Goal: Entertainment & Leisure: Consume media (video, audio)

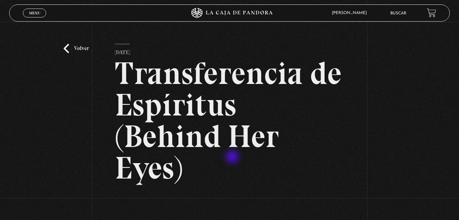
scroll to position [171, 0]
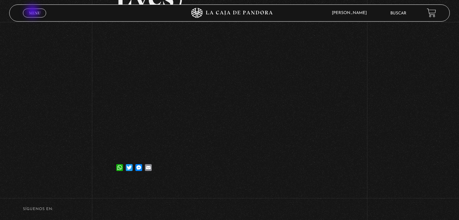
click at [33, 12] on span "Menu" at bounding box center [34, 13] width 11 height 4
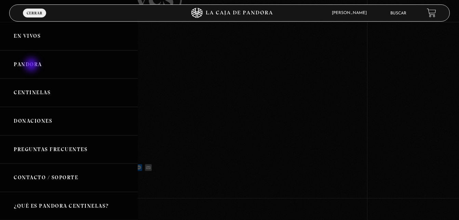
click at [32, 65] on link "Pandora" at bounding box center [69, 64] width 138 height 28
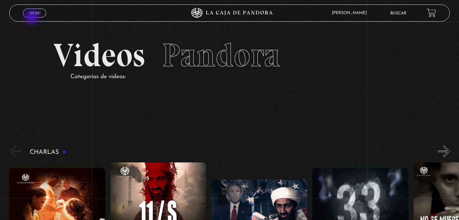
click at [32, 18] on div "Menu Cerrar" at bounding box center [92, 13] width 138 height 16
click at [35, 12] on span "Menu" at bounding box center [34, 13] width 11 height 4
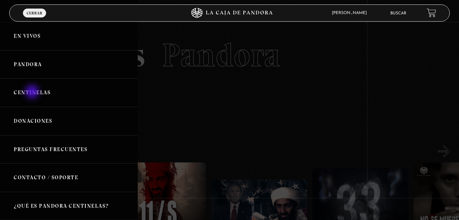
click at [33, 93] on link "Centinelas" at bounding box center [69, 92] width 138 height 28
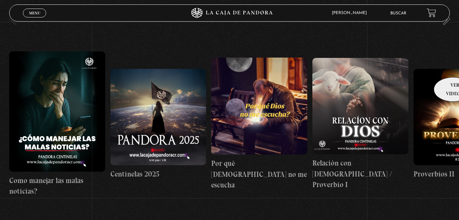
scroll to position [34, 0]
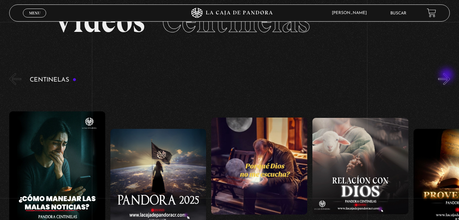
click at [448, 76] on button "»" at bounding box center [444, 79] width 12 height 12
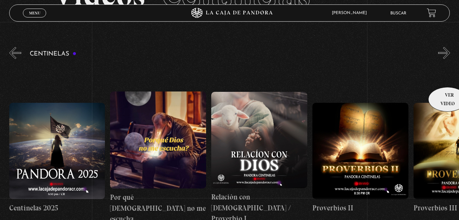
scroll to position [103, 0]
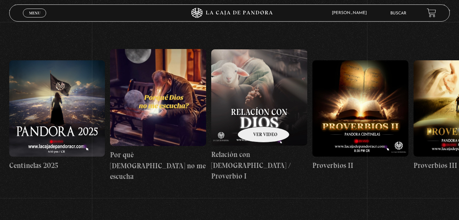
click at [255, 116] on figure at bounding box center [259, 97] width 96 height 96
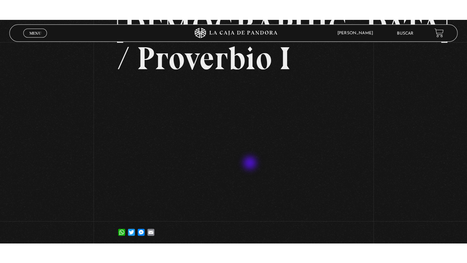
scroll to position [98, 0]
